Goal: Information Seeking & Learning: Learn about a topic

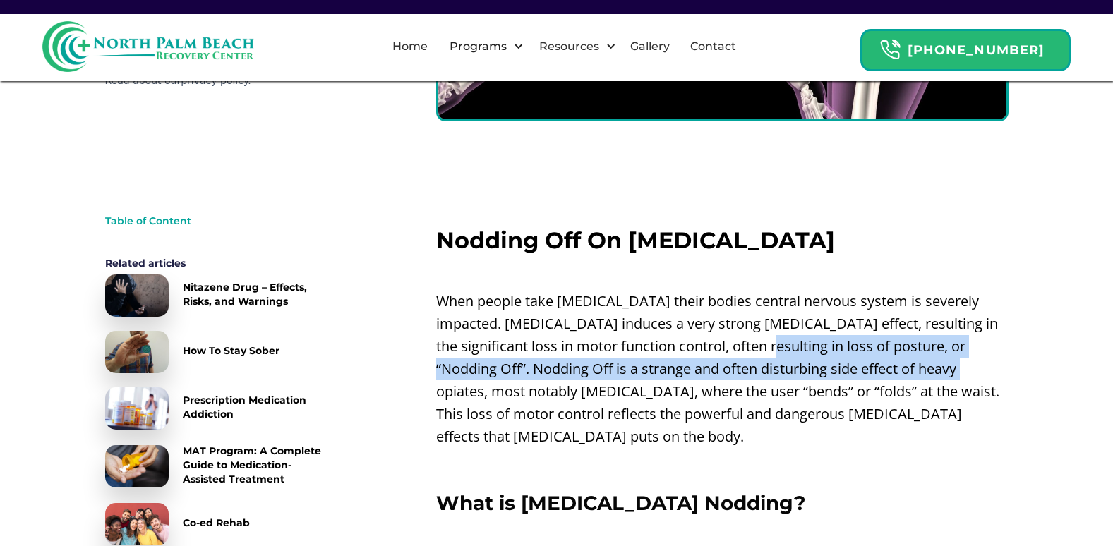
drag, startPoint x: 702, startPoint y: 347, endPoint x: 877, endPoint y: 373, distance: 177.1
click at [877, 373] on p "When people take [MEDICAL_DATA] their bodies central nervous system is severely…" at bounding box center [722, 369] width 572 height 158
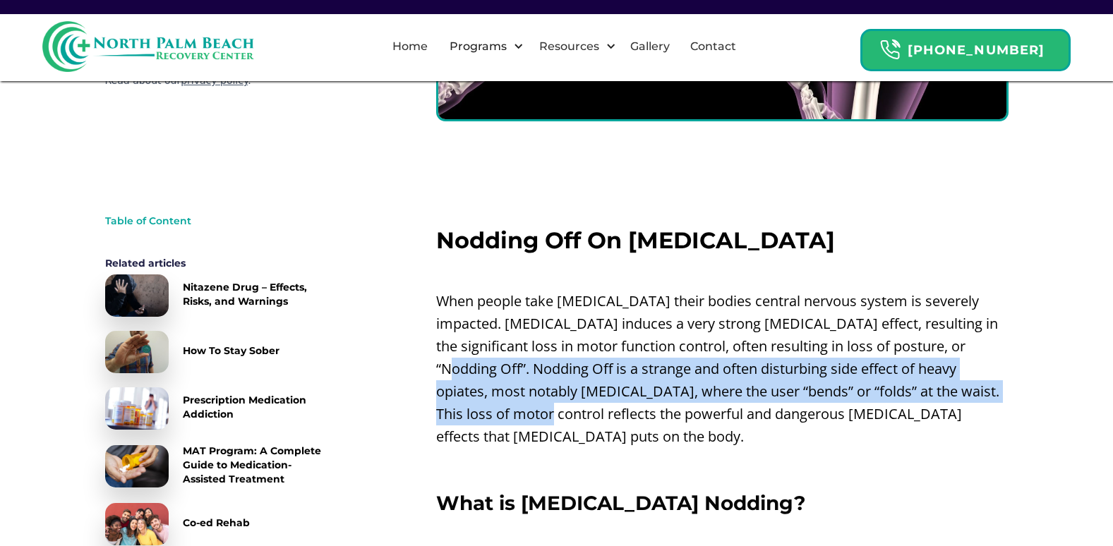
drag, startPoint x: 940, startPoint y: 361, endPoint x: 964, endPoint y: 381, distance: 31.5
click at [964, 381] on p "When people take [MEDICAL_DATA] their bodies central nervous system is severely…" at bounding box center [722, 369] width 572 height 158
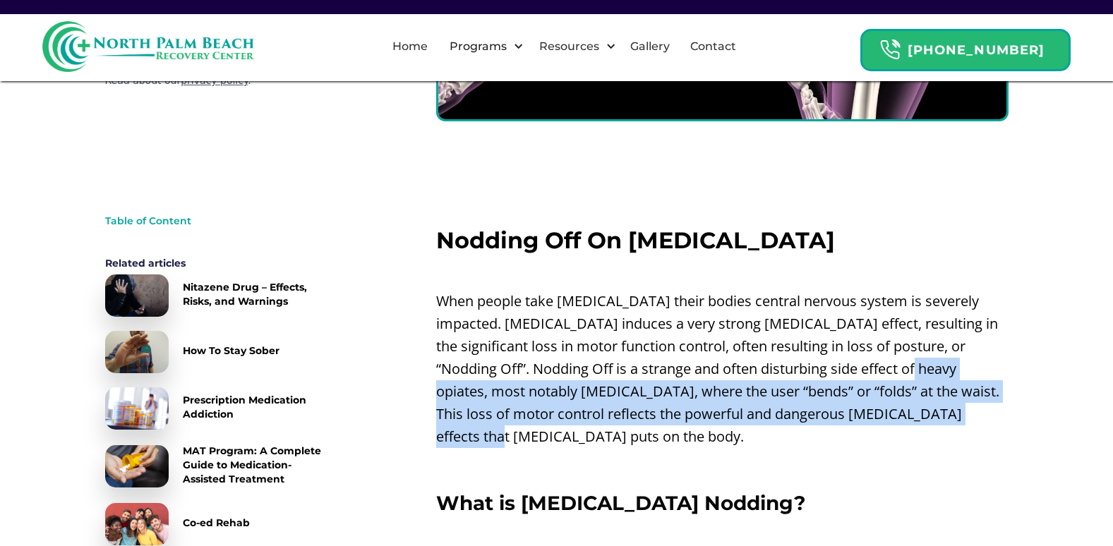
drag, startPoint x: 840, startPoint y: 372, endPoint x: 965, endPoint y: 409, distance: 130.2
click at [965, 409] on p "When people take [MEDICAL_DATA] their bodies central nervous system is severely…" at bounding box center [722, 369] width 572 height 158
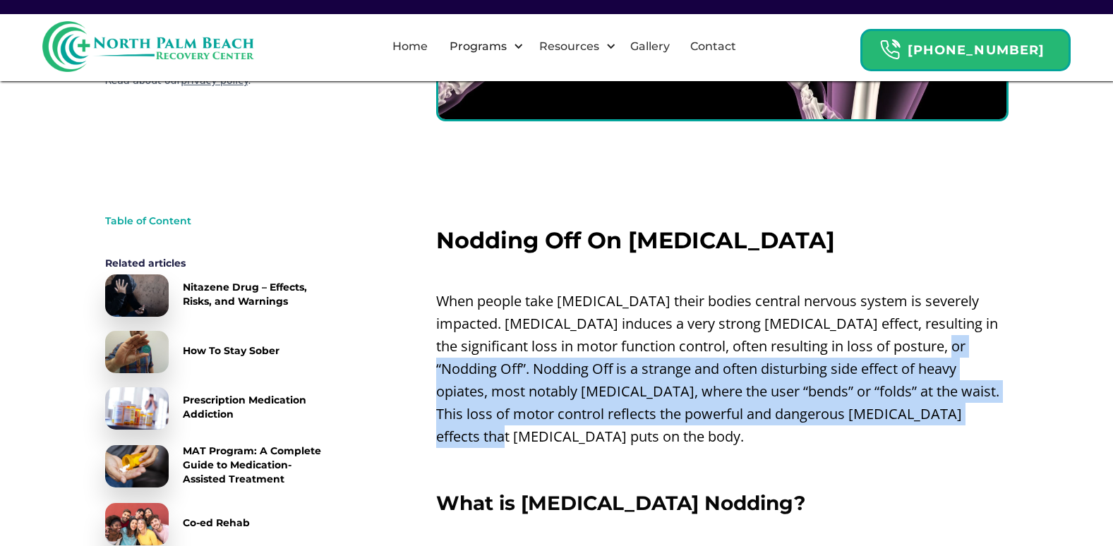
drag, startPoint x: 937, startPoint y: 409, endPoint x: 887, endPoint y: 350, distance: 77.2
click at [887, 350] on p "When people take [MEDICAL_DATA] their bodies central nervous system is severely…" at bounding box center [722, 369] width 572 height 158
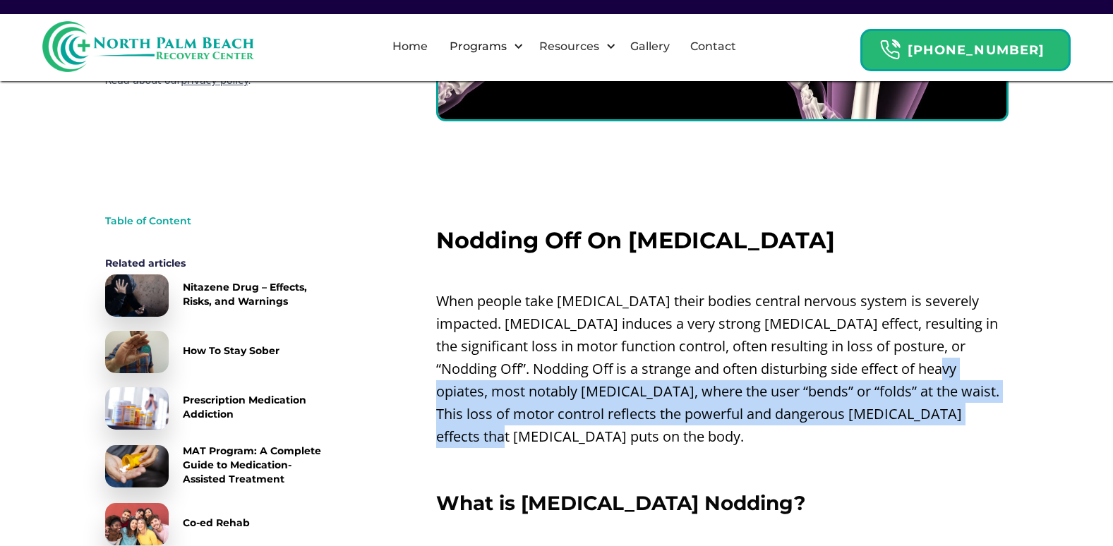
drag, startPoint x: 858, startPoint y: 364, endPoint x: 916, endPoint y: 423, distance: 82.4
click at [916, 423] on p "When people take [MEDICAL_DATA] their bodies central nervous system is severely…" at bounding box center [722, 369] width 572 height 158
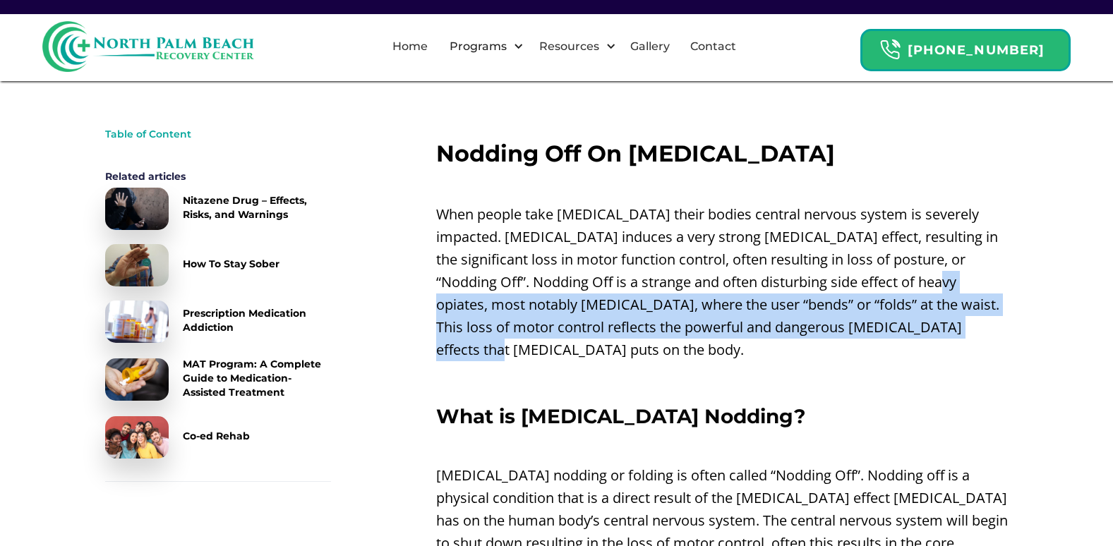
scroll to position [635, 0]
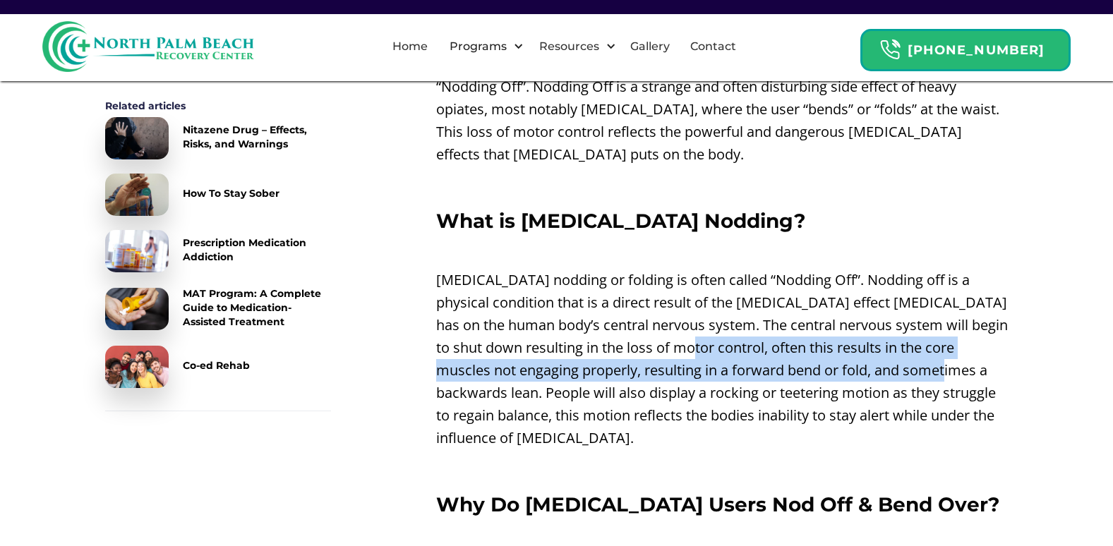
drag, startPoint x: 701, startPoint y: 325, endPoint x: 988, endPoint y: 345, distance: 287.3
click at [988, 345] on p "[MEDICAL_DATA] nodding or folding is often called “Nodding Off”. Nodding off is…" at bounding box center [722, 359] width 572 height 181
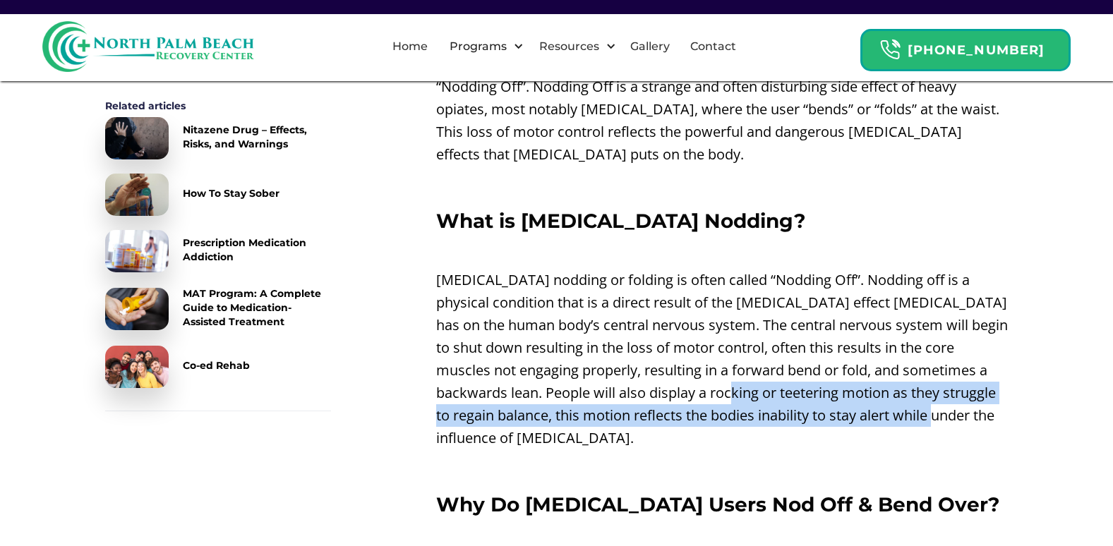
drag, startPoint x: 755, startPoint y: 371, endPoint x: 981, endPoint y: 404, distance: 228.3
click at [981, 404] on p "[MEDICAL_DATA] nodding or folding is often called “Nodding Off”. Nodding off is…" at bounding box center [722, 359] width 572 height 181
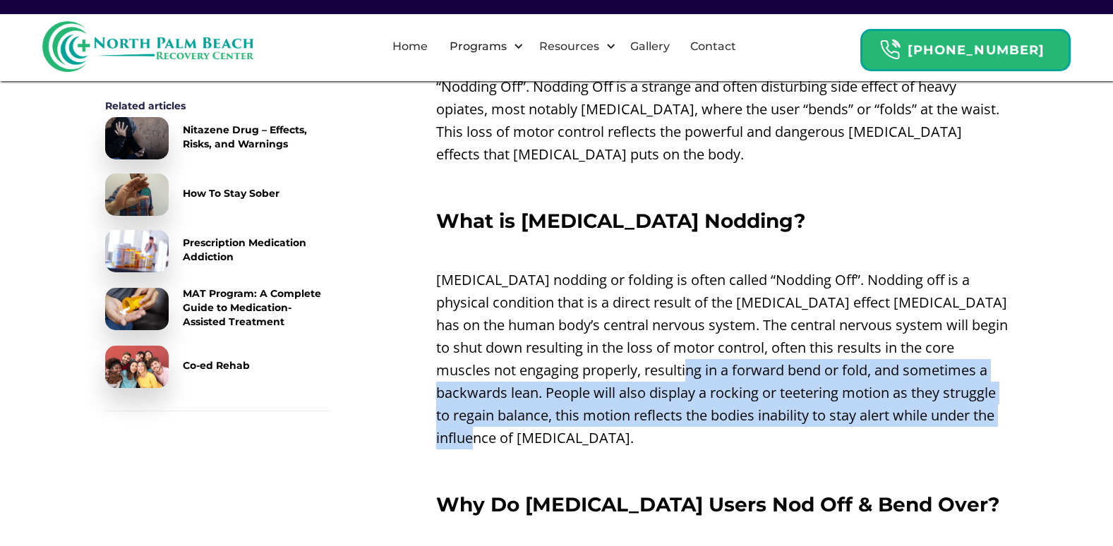
drag, startPoint x: 724, startPoint y: 395, endPoint x: 707, endPoint y: 337, distance: 59.4
click at [707, 337] on p "[MEDICAL_DATA] nodding or folding is often called “Nodding Off”. Nodding off is…" at bounding box center [722, 359] width 572 height 181
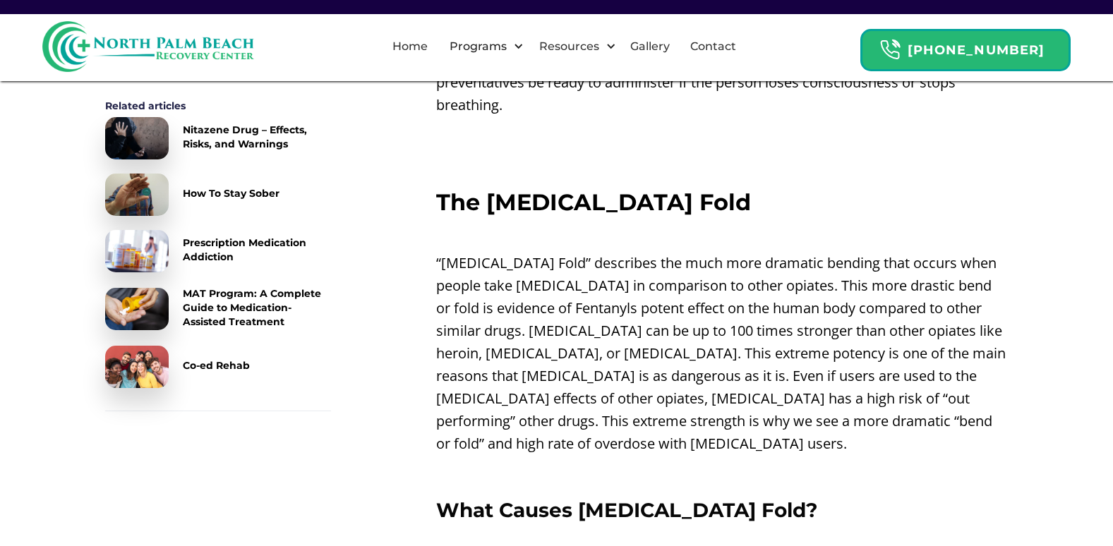
scroll to position [1765, 0]
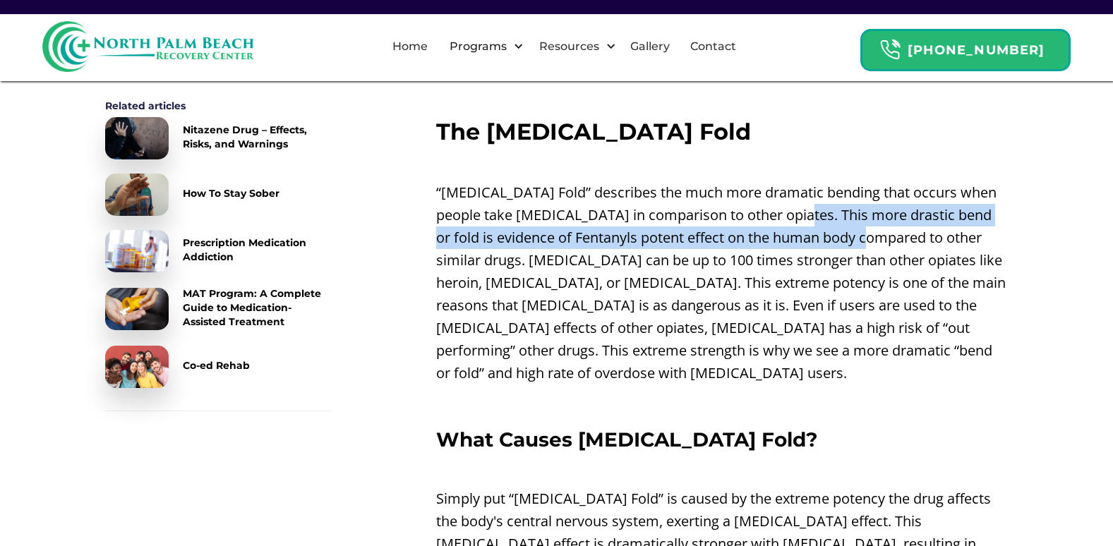
drag, startPoint x: 792, startPoint y: 173, endPoint x: 901, endPoint y: 193, distance: 111.2
click at [901, 193] on p "“[MEDICAL_DATA] Fold” describes the much more dramatic bending that occurs when…" at bounding box center [722, 282] width 572 height 203
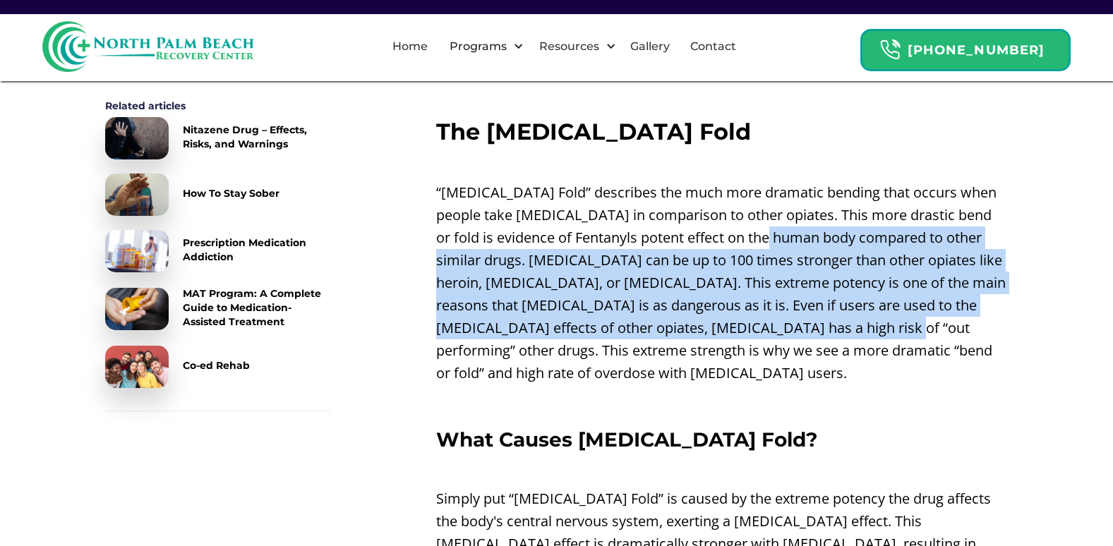
drag, startPoint x: 803, startPoint y: 194, endPoint x: 1011, endPoint y: 335, distance: 251.2
click at [1011, 335] on div "Back To Resource Center NPB Recovery 8 min read Why [MEDICAL_DATA] Users Bend O…" at bounding box center [556, 87] width 1113 height 3618
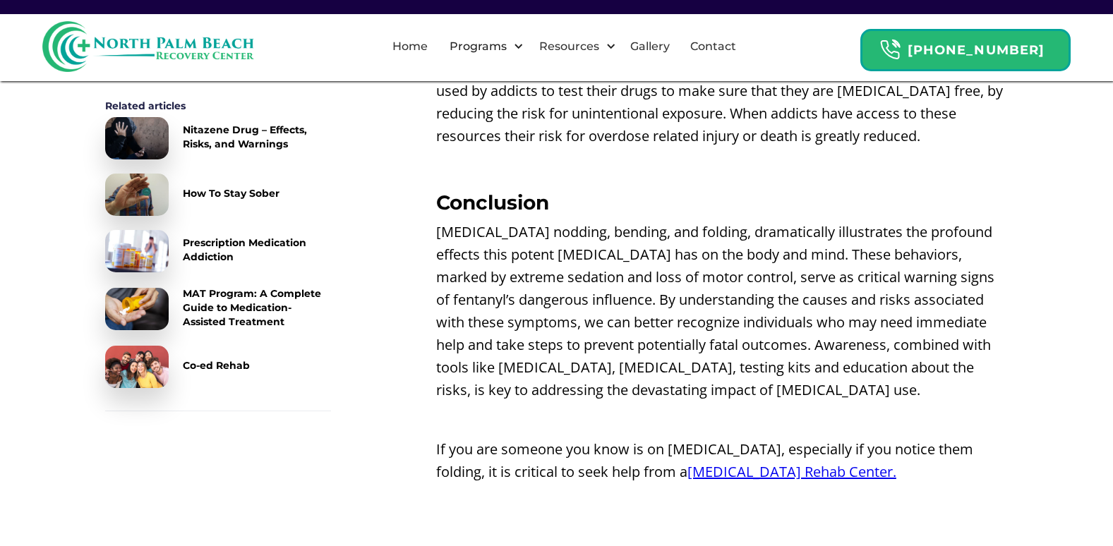
scroll to position [3247, 0]
